Goal: Transaction & Acquisition: Download file/media

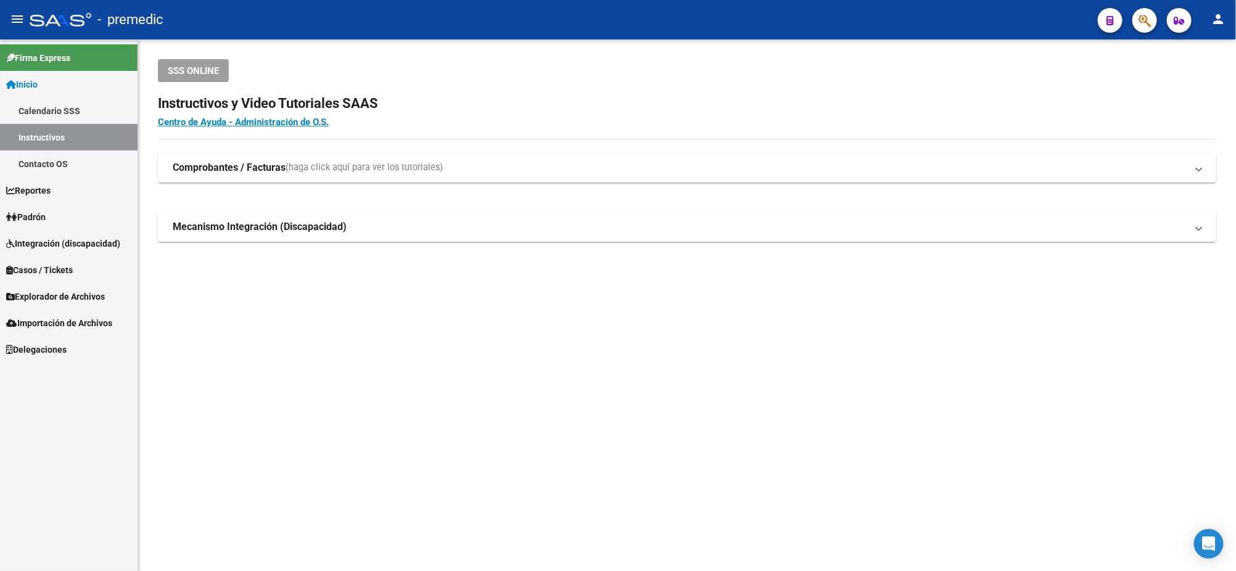
click at [305, 352] on mat-sidenav-content "SSS ONLINE Instructivos y Video Tutoriales SAAS Centro de Ayuda - Administració…" at bounding box center [687, 305] width 1098 height 532
click at [223, 368] on mat-sidenav-content "SSS ONLINE Instructivos y Video Tutoriales SAAS Centro de Ayuda - Administració…" at bounding box center [687, 305] width 1098 height 532
click at [57, 293] on span "Explorador de Archivos" at bounding box center [55, 297] width 99 height 14
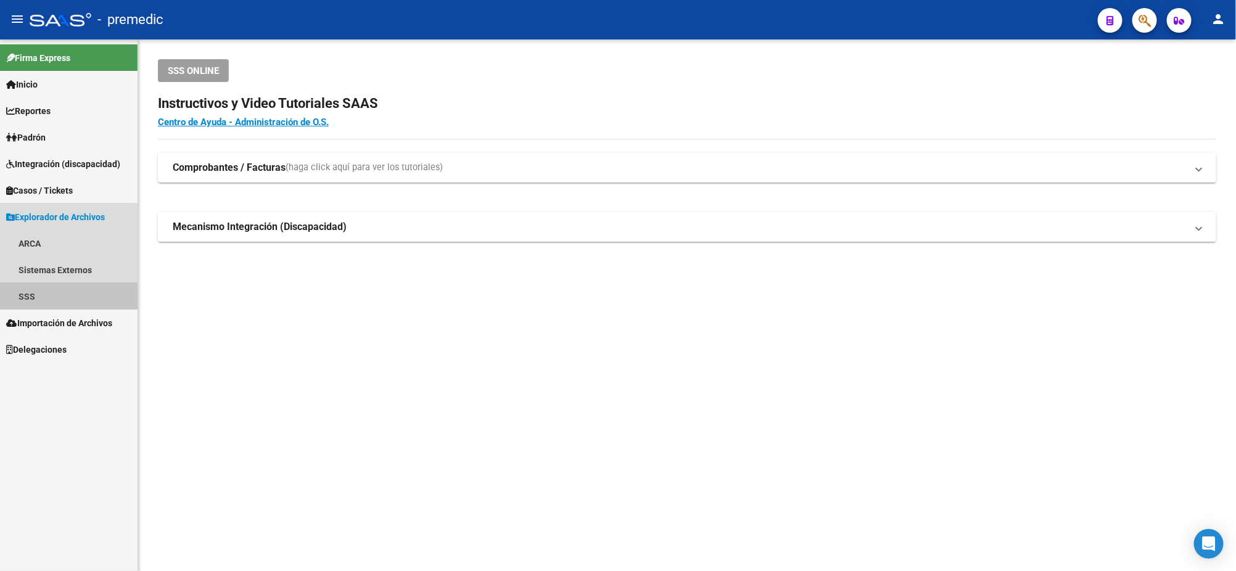
click at [57, 290] on link "SSS" at bounding box center [69, 296] width 138 height 27
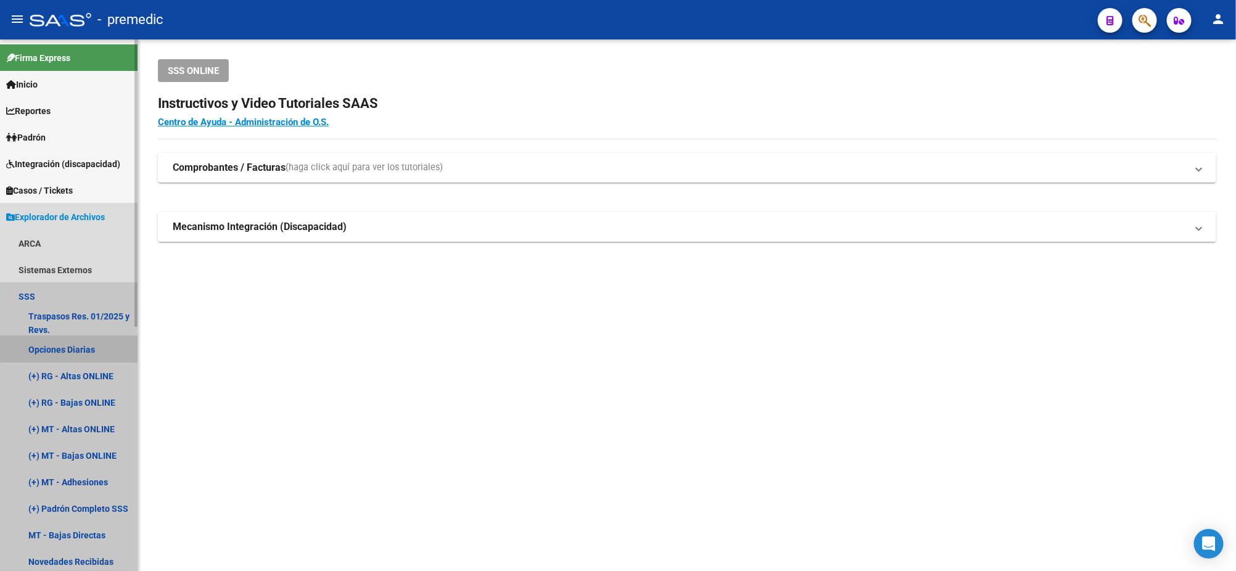
click at [91, 341] on link "Opciones Diarias" at bounding box center [69, 349] width 138 height 27
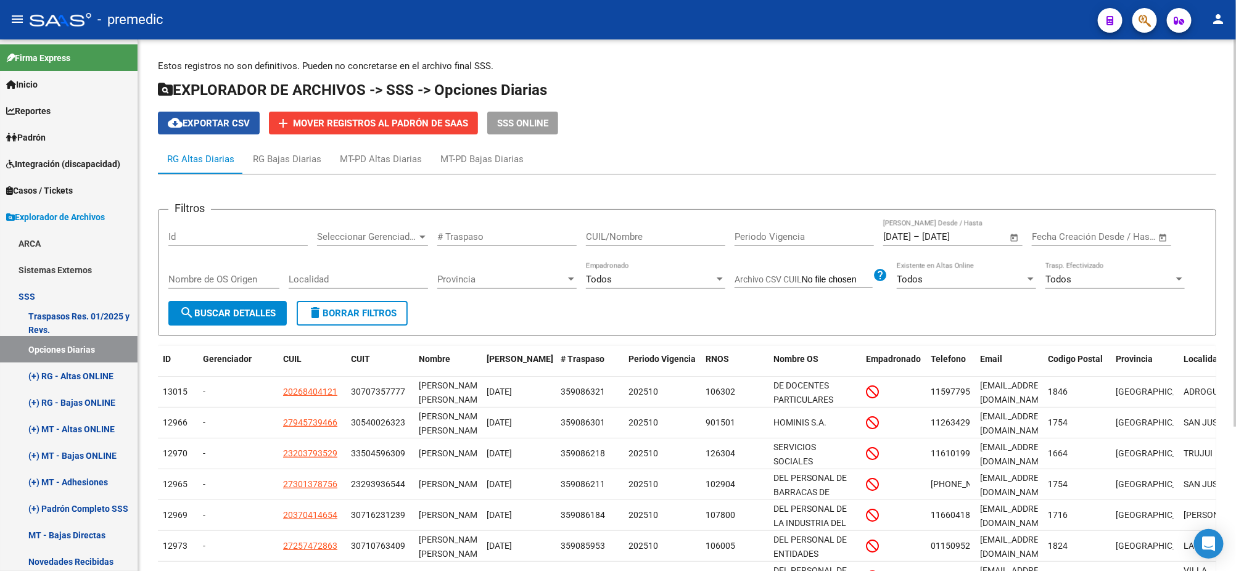
click at [208, 122] on span "cloud_download Exportar CSV" at bounding box center [209, 123] width 82 height 11
click at [268, 180] on div "Filtros Id Seleccionar Gerenciador Seleccionar Gerenciador # Traspaso CUIL/Nomb…" at bounding box center [687, 452] width 1058 height 556
click at [1186, 110] on app-list-header "EXPLORADOR DE ARCHIVOS -> SSS -> Opciones Diarias cloud_download Exportar CSV a…" at bounding box center [687, 107] width 1058 height 54
